Goal: Use online tool/utility

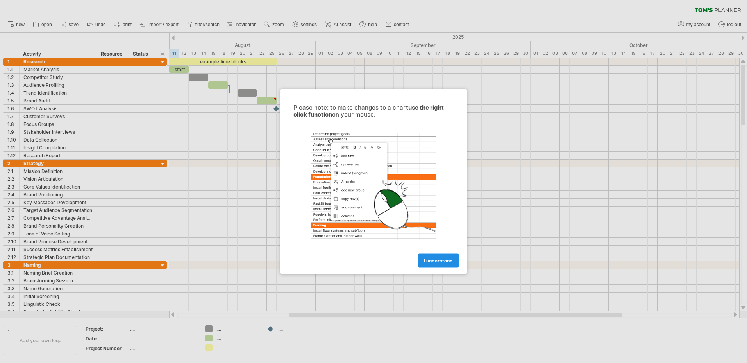
click at [439, 261] on span "I understand" at bounding box center [438, 261] width 29 height 6
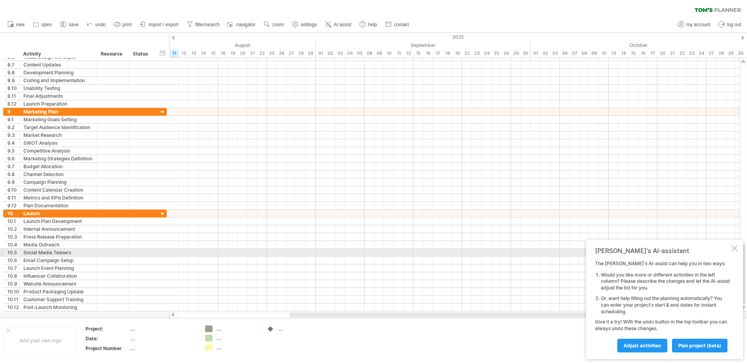
click at [735, 250] on div at bounding box center [735, 248] width 6 height 6
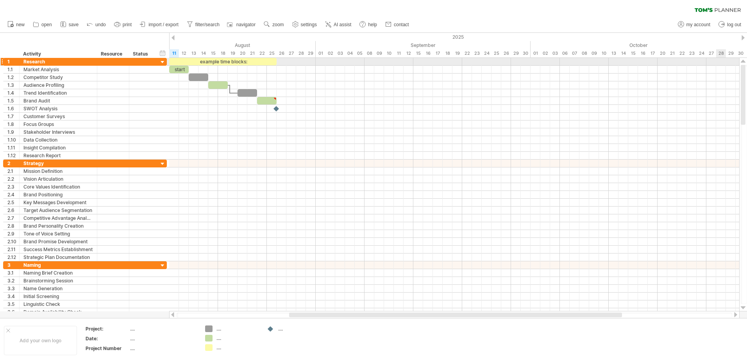
drag, startPoint x: 745, startPoint y: 254, endPoint x: 723, endPoint y: 58, distance: 197.5
click at [723, 58] on div "Trying to reach [DOMAIN_NAME] Connected again... 0% clear filter new 1" at bounding box center [373, 181] width 747 height 363
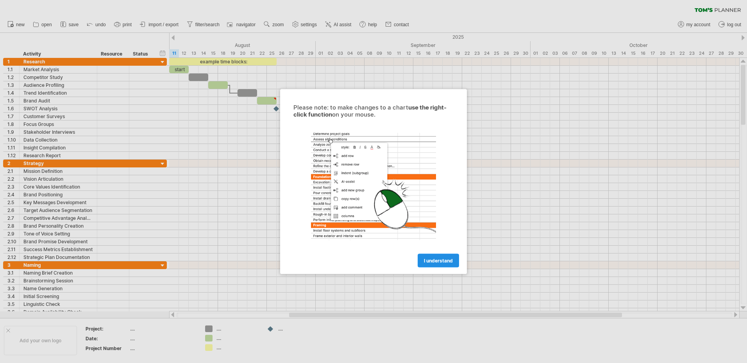
click at [438, 259] on span "I understand" at bounding box center [438, 261] width 29 height 6
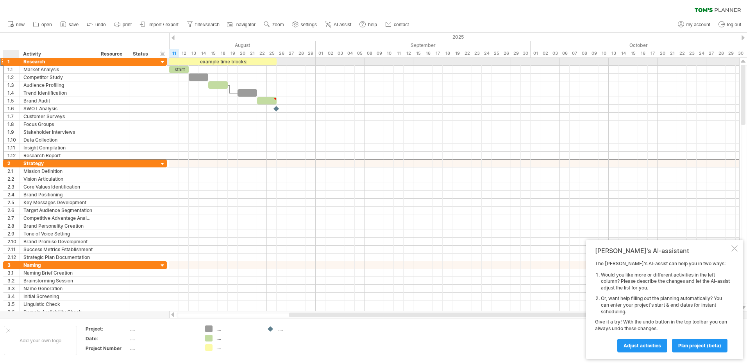
drag, startPoint x: 13, startPoint y: 61, endPoint x: 17, endPoint y: 60, distance: 4.4
click at [17, 60] on div "1" at bounding box center [12, 61] width 16 height 7
click at [0, 61] on html "progress(100%) Trying to reach plan.tomsplanner.com Connected again... 0% clear…" at bounding box center [373, 182] width 747 height 364
click at [24, 63] on div "Research" at bounding box center [58, 61] width 70 height 7
click at [145, 60] on div at bounding box center [141, 61] width 17 height 7
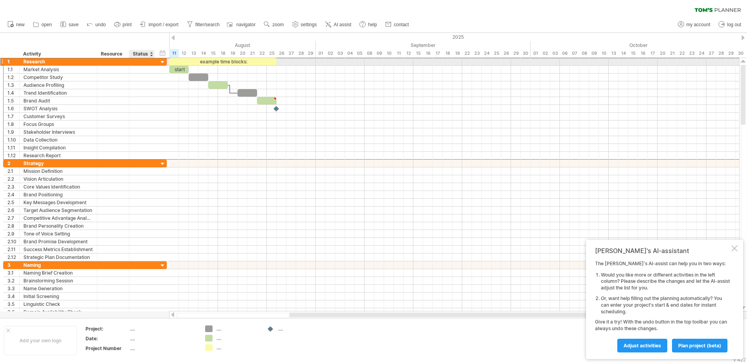
click at [145, 60] on input "text" at bounding box center [141, 61] width 17 height 7
drag, startPoint x: 83, startPoint y: 61, endPoint x: 67, endPoint y: 62, distance: 16.0
click at [77, 61] on div "Research" at bounding box center [58, 61] width 70 height 7
click at [0, 0] on input "********" at bounding box center [0, 0] width 0 height 0
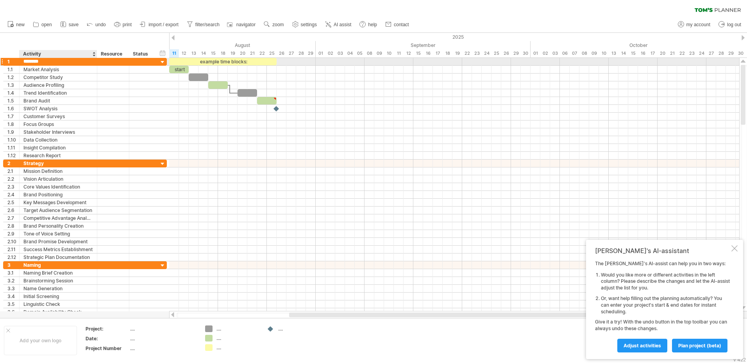
click at [66, 62] on input "********" at bounding box center [58, 61] width 70 height 7
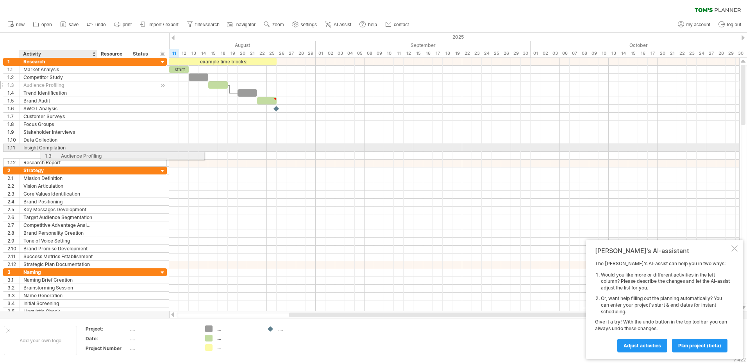
drag, startPoint x: 29, startPoint y: 82, endPoint x: 33, endPoint y: 84, distance: 5.4
click at [33, 89] on div "**********" at bounding box center [85, 112] width 164 height 109
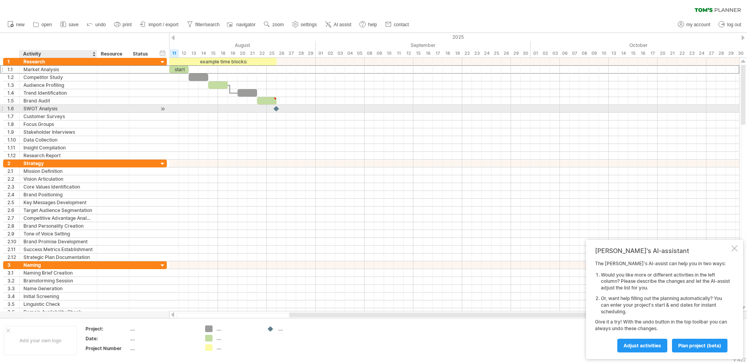
drag, startPoint x: 47, startPoint y: 70, endPoint x: 45, endPoint y: 109, distance: 39.1
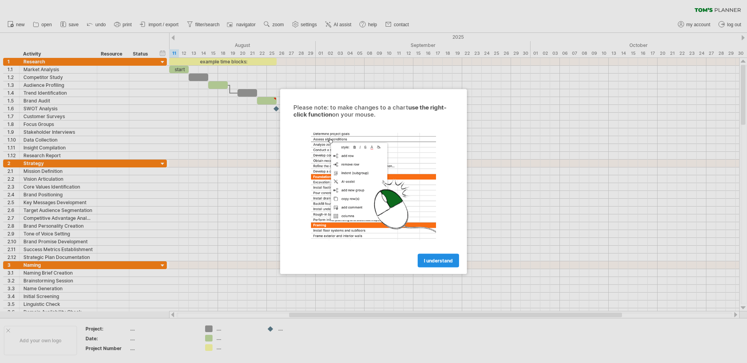
click at [448, 258] on span "I understand" at bounding box center [438, 261] width 29 height 6
